Goal: Navigation & Orientation: Understand site structure

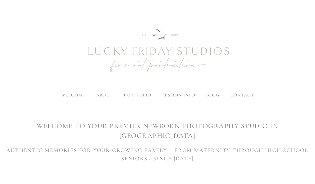
click at [243, 91] on img at bounding box center [158, 50] width 200 height 83
click at [108, 104] on span "meet [PERSON_NAME]" at bounding box center [122, 105] width 52 height 6
click at [102, 95] on label "about" at bounding box center [104, 95] width 16 height 6
click at [0, 0] on input "about" at bounding box center [0, 0] width 0 height 0
click at [112, 114] on span "the studio" at bounding box center [110, 115] width 29 height 6
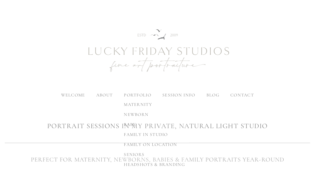
click at [137, 144] on span "family on location" at bounding box center [150, 145] width 53 height 6
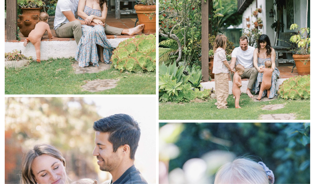
scroll to position [2868, 0]
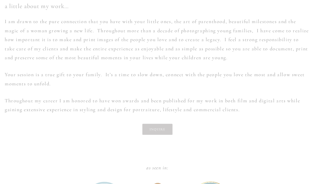
scroll to position [432, 0]
